Goal: Check status: Check status

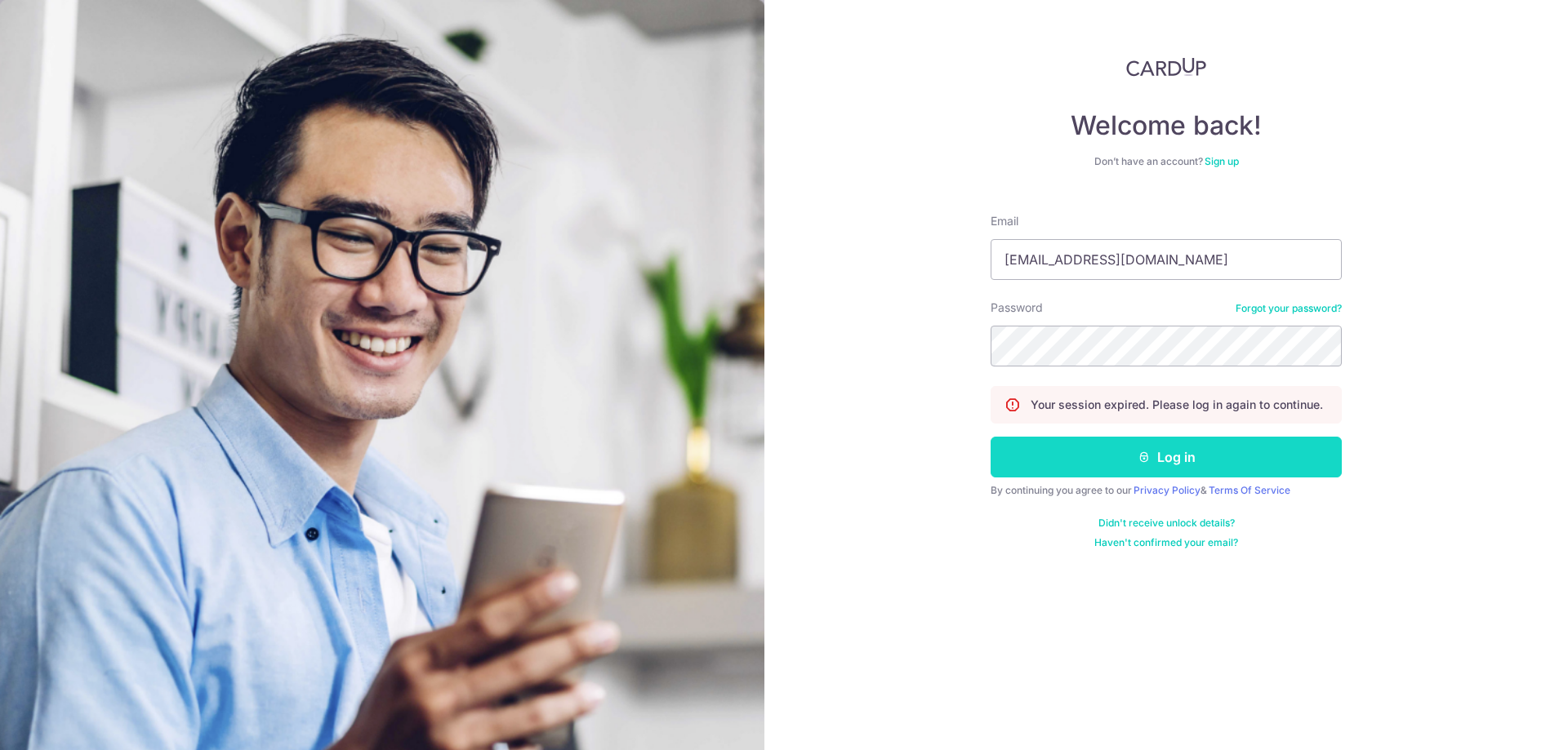
click at [1113, 461] on button "Log in" at bounding box center [1166, 456] width 351 height 41
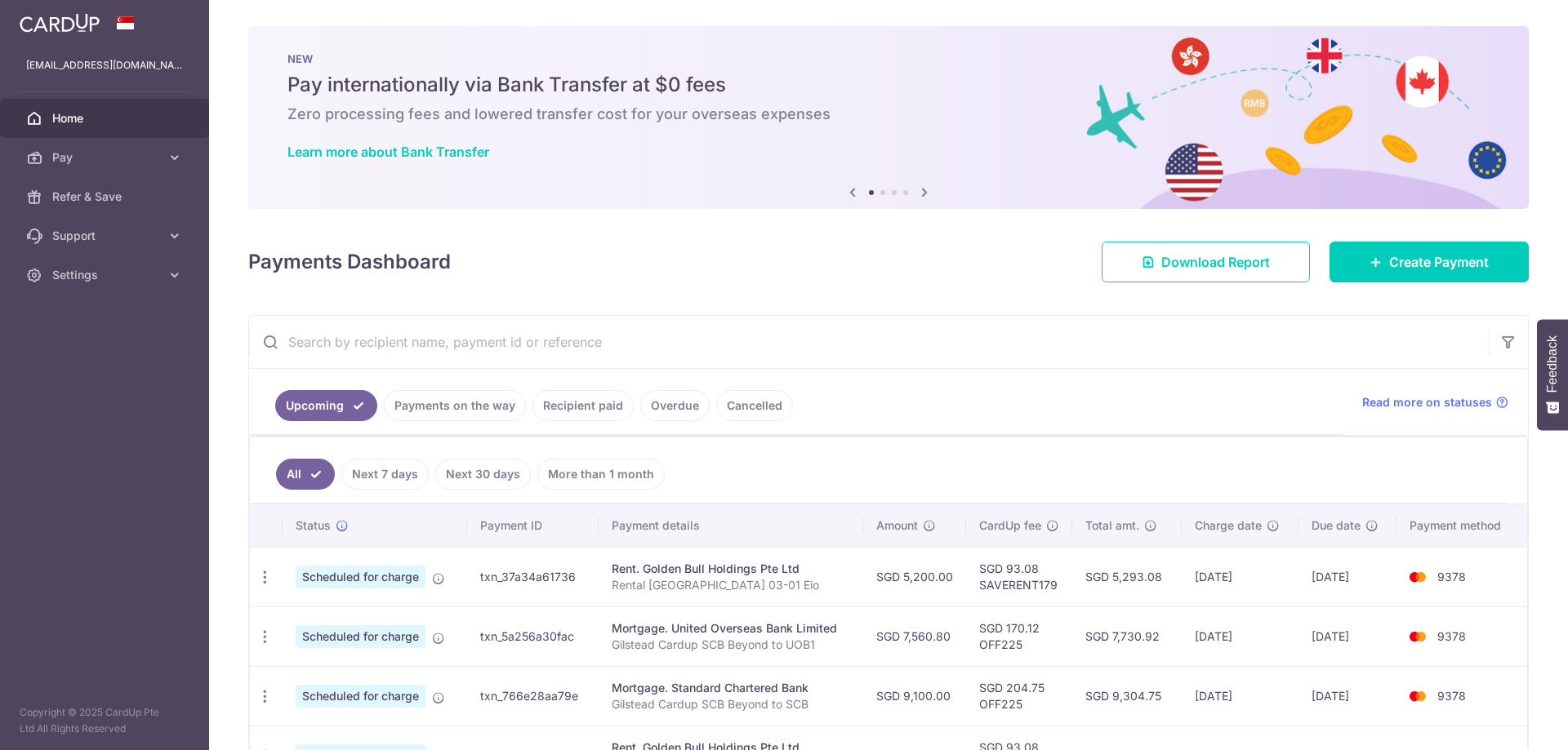
click at [402, 479] on link "Next 7 days" at bounding box center [385, 474] width 87 height 31
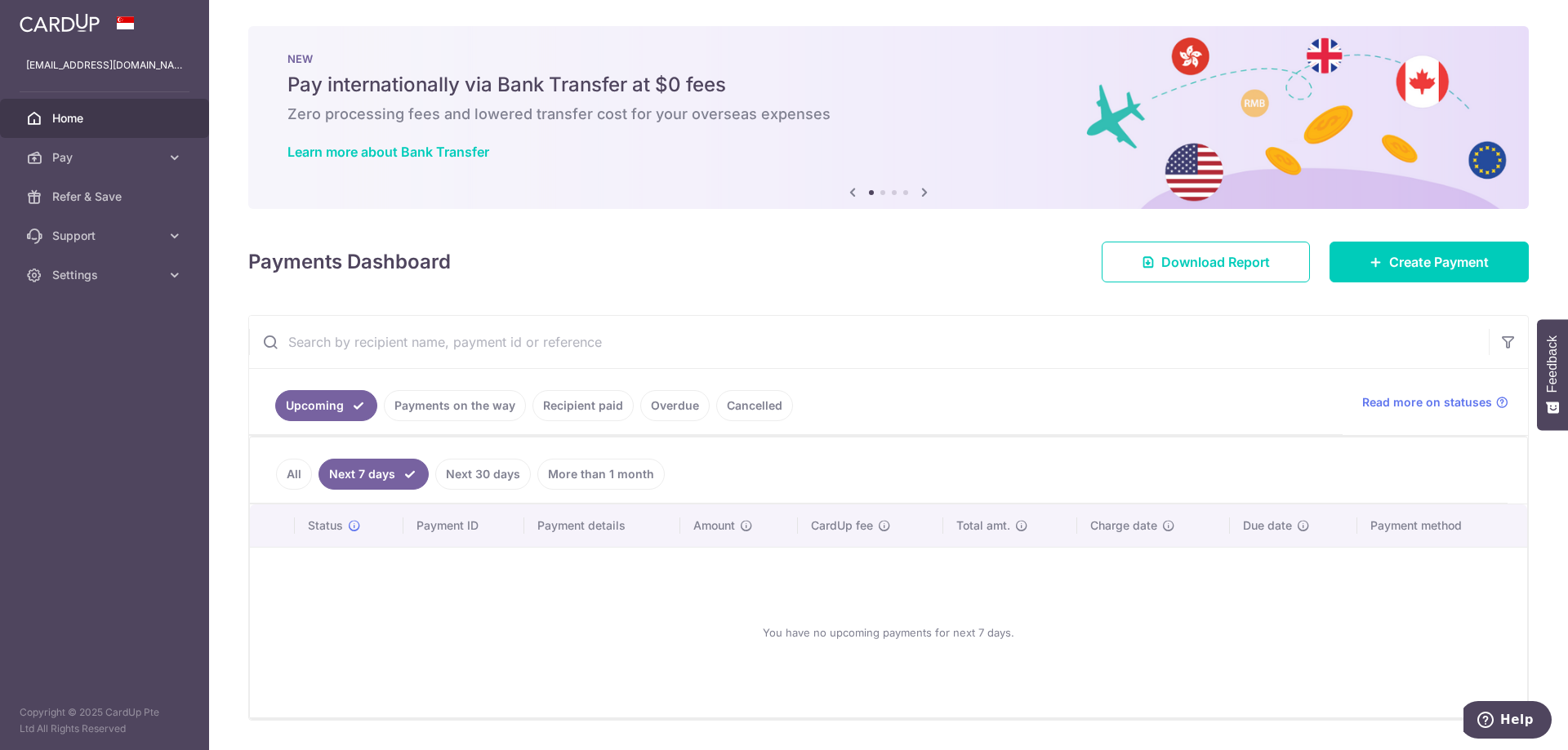
click at [496, 407] on link "Payments on the way" at bounding box center [455, 405] width 142 height 31
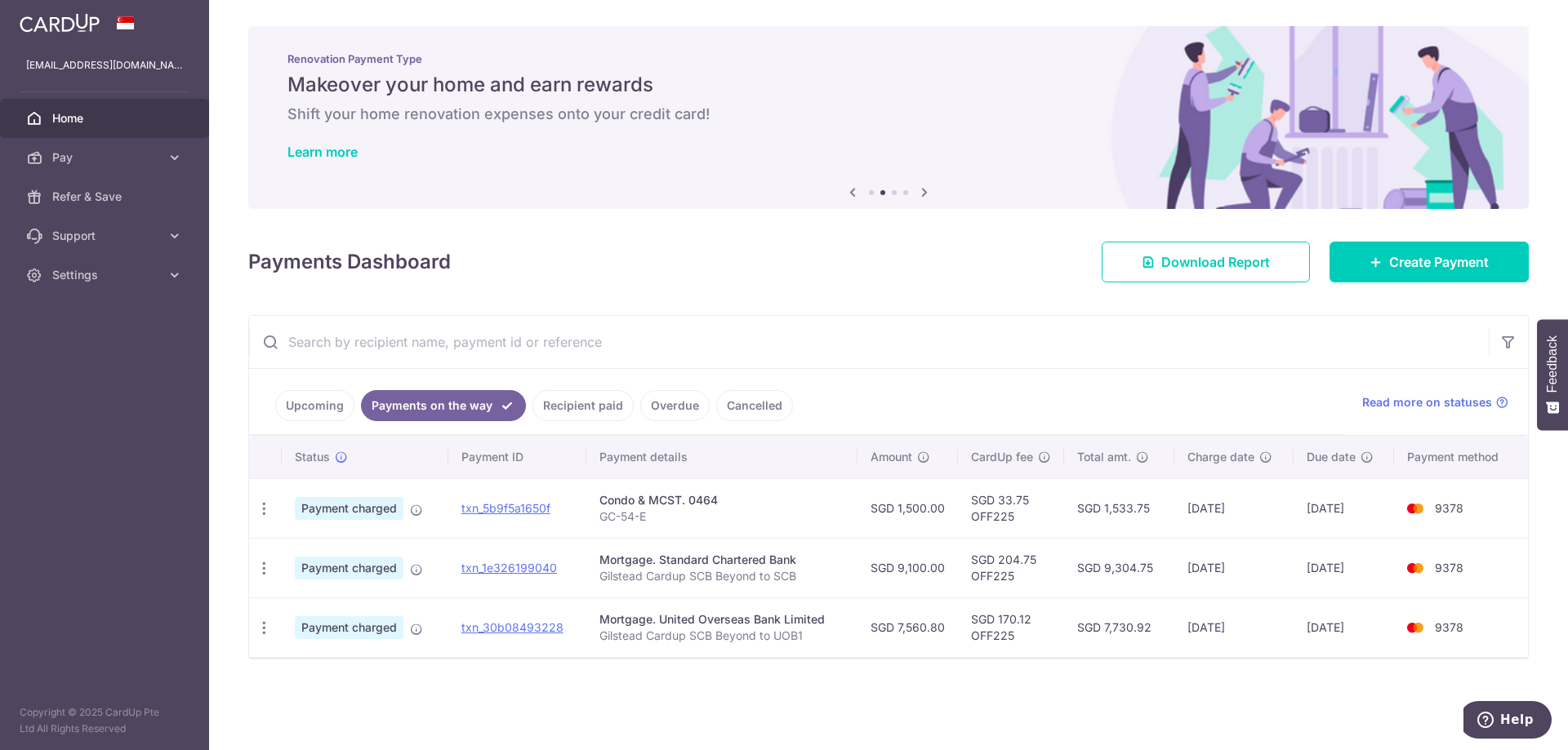
drag, startPoint x: 1373, startPoint y: 502, endPoint x: 1291, endPoint y: 502, distance: 82.0
click at [1291, 502] on tr "PDF Receipt Payment charged txn_5b9f5a1650f Condo & MCST. 0464 GC-54-E SGD 1,50…" at bounding box center [888, 508] width 1279 height 60
click at [1289, 505] on td "[DATE]" at bounding box center [1234, 508] width 120 height 60
